Goal: Information Seeking & Learning: Check status

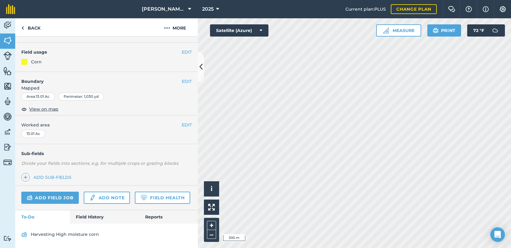
scroll to position [61, 0]
click at [97, 214] on link "Field History" at bounding box center [104, 216] width 69 height 13
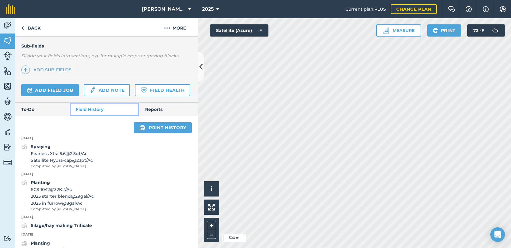
scroll to position [152, 0]
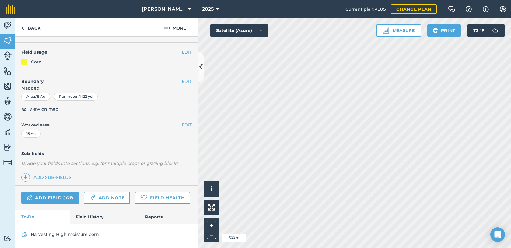
scroll to position [61, 0]
click at [91, 216] on link "Field History" at bounding box center [104, 216] width 69 height 13
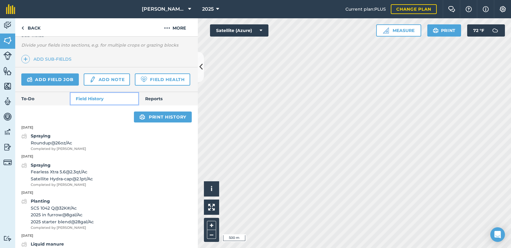
scroll to position [183, 0]
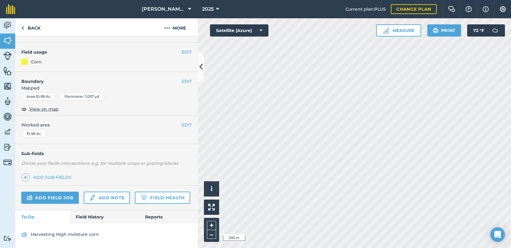
scroll to position [61, 0]
click at [88, 218] on link "Field History" at bounding box center [104, 216] width 69 height 13
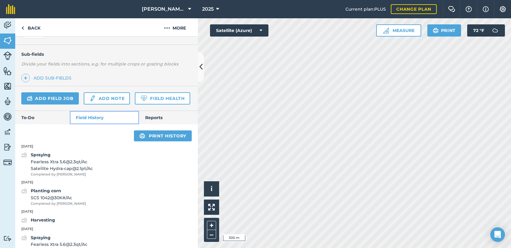
scroll to position [152, 0]
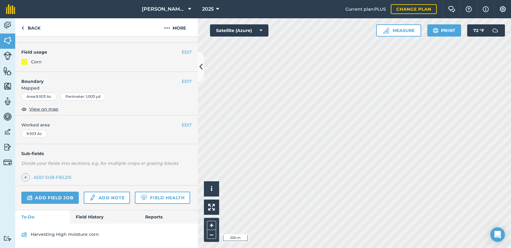
scroll to position [61, 0]
click at [100, 217] on link "Field History" at bounding box center [104, 216] width 69 height 13
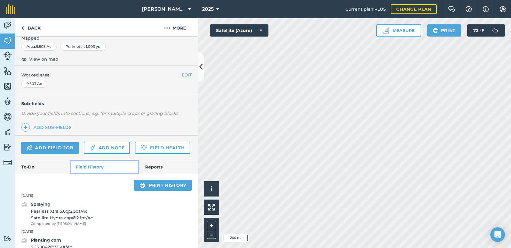
scroll to position [92, 0]
